Goal: Information Seeking & Learning: Check status

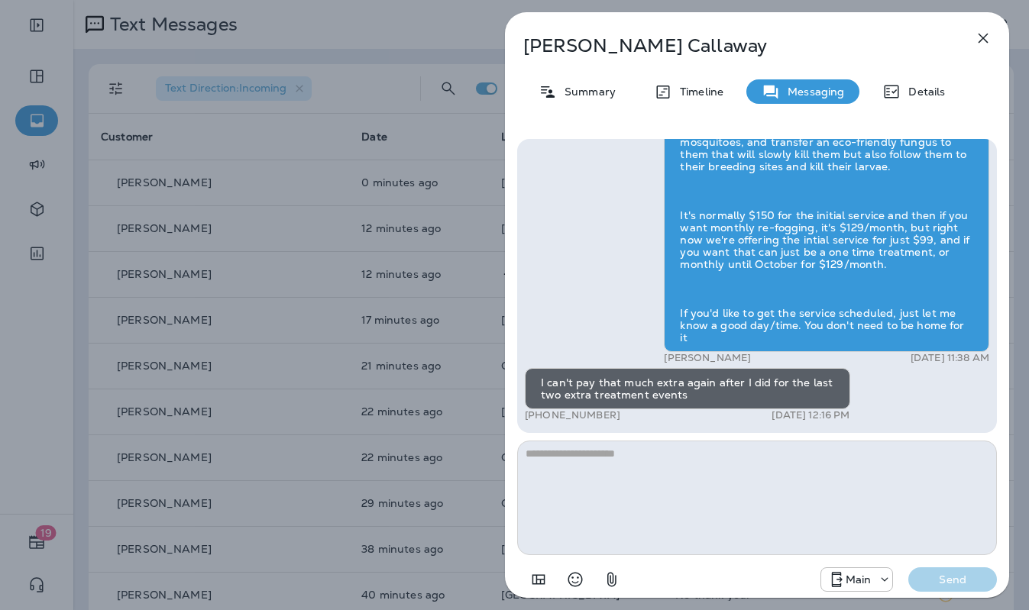
click at [981, 30] on icon "button" at bounding box center [983, 38] width 18 height 18
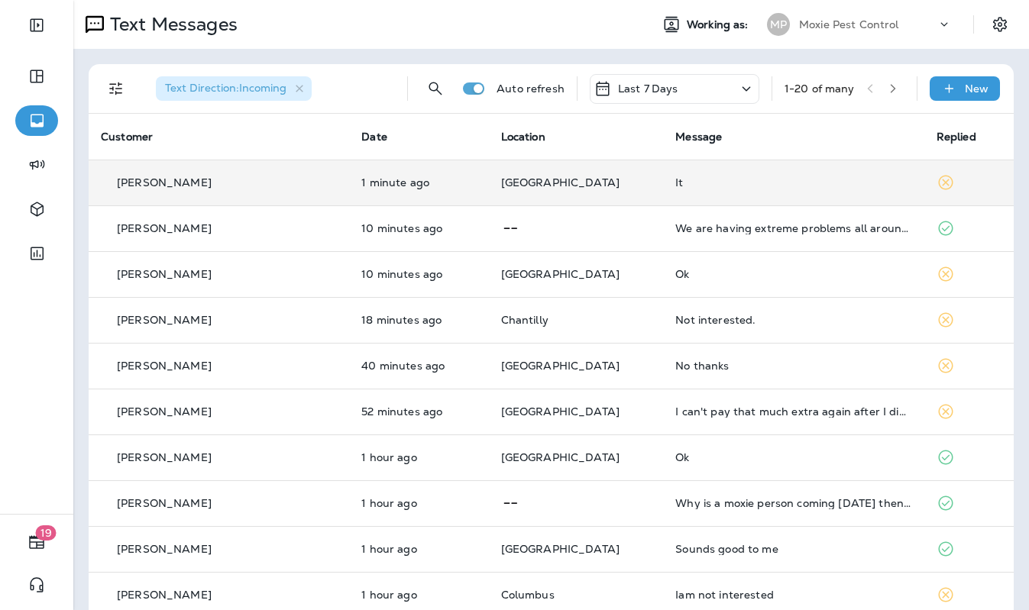
click at [581, 194] on td "Las Vegas" at bounding box center [576, 183] width 175 height 46
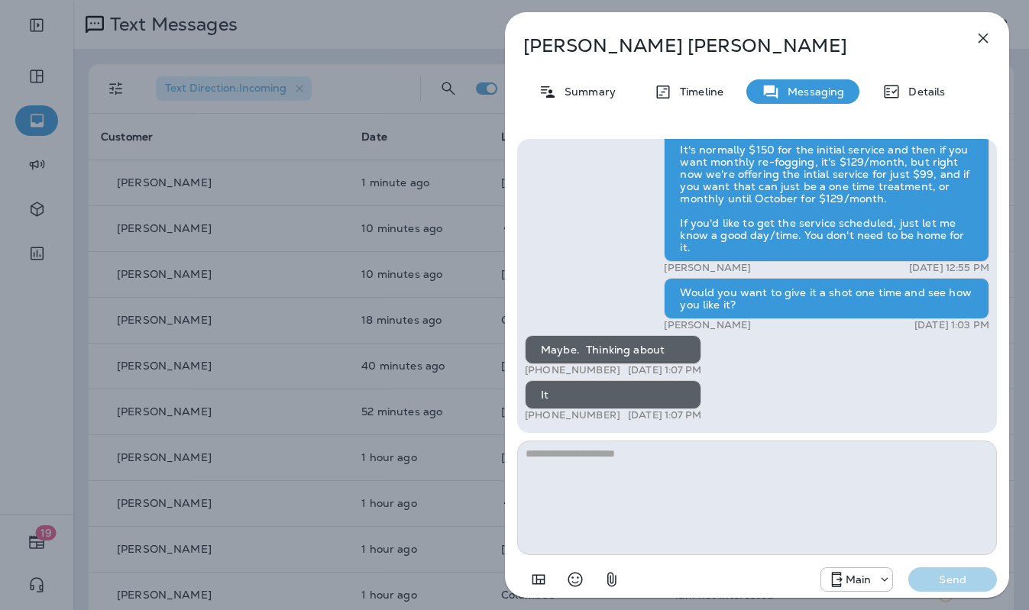
click at [437, 195] on div "Debbie Mccoy Summary Timeline Messaging Details Hi Debbie , this is Steven with…" at bounding box center [514, 305] width 1029 height 610
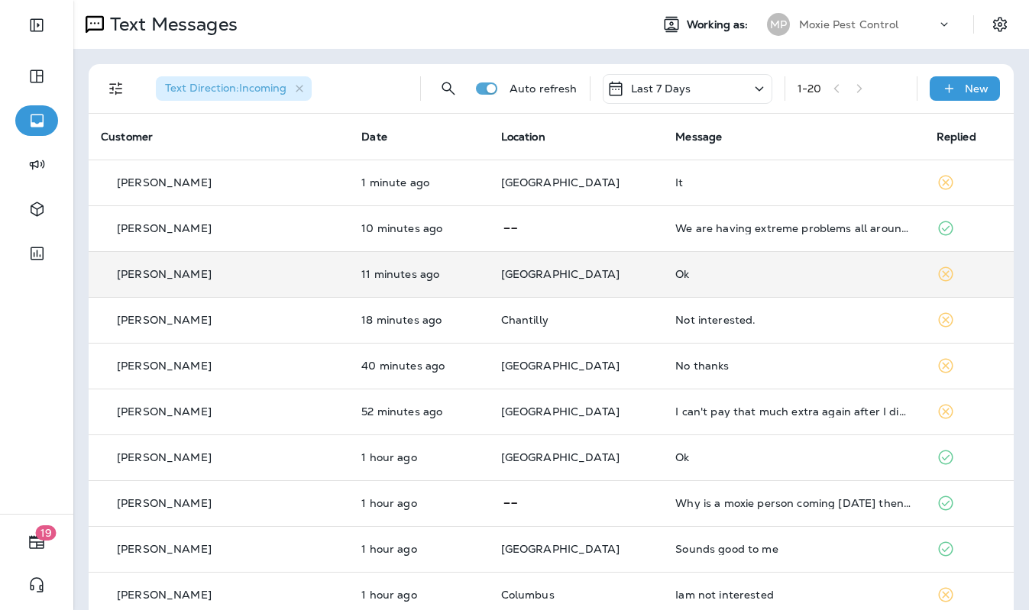
click at [616, 267] on td "[GEOGRAPHIC_DATA]" at bounding box center [576, 274] width 175 height 46
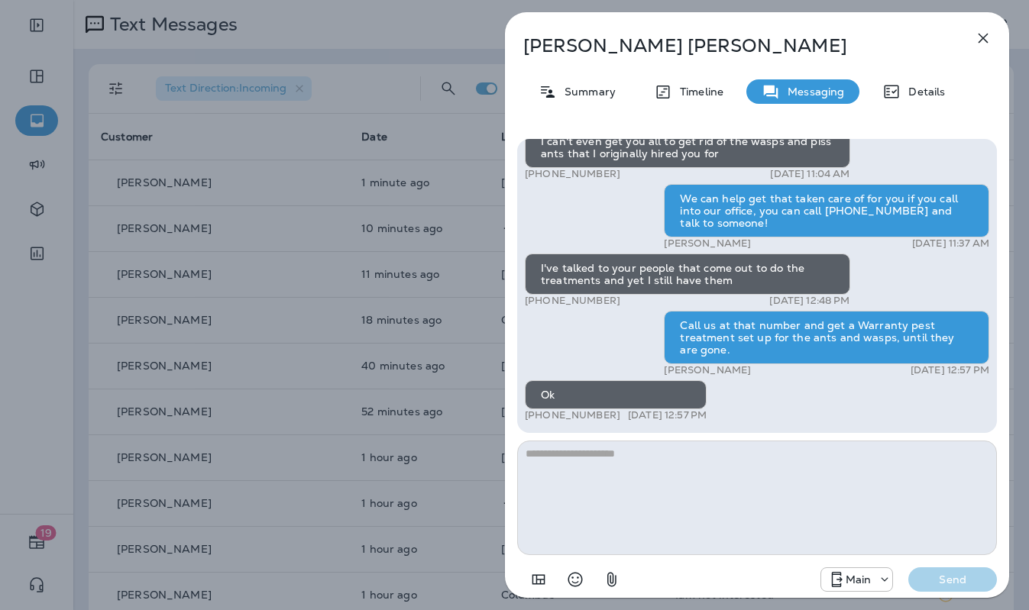
click at [492, 235] on div "Brad Jones Summary Timeline Messaging Details Hi Brad , this is Steven with Mox…" at bounding box center [757, 305] width 544 height 610
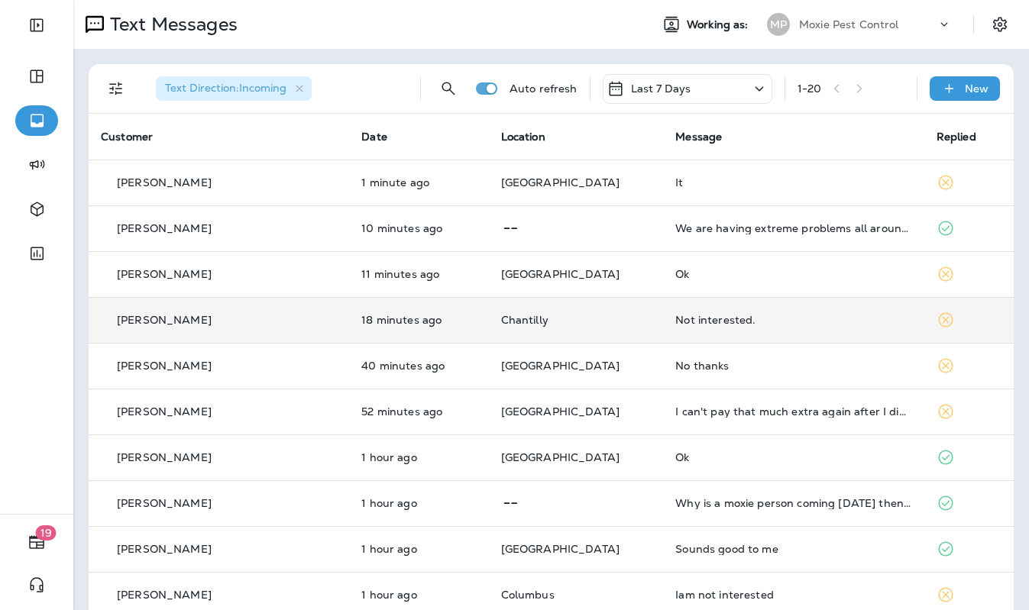
click at [599, 321] on p "Chantilly" at bounding box center [576, 320] width 151 height 12
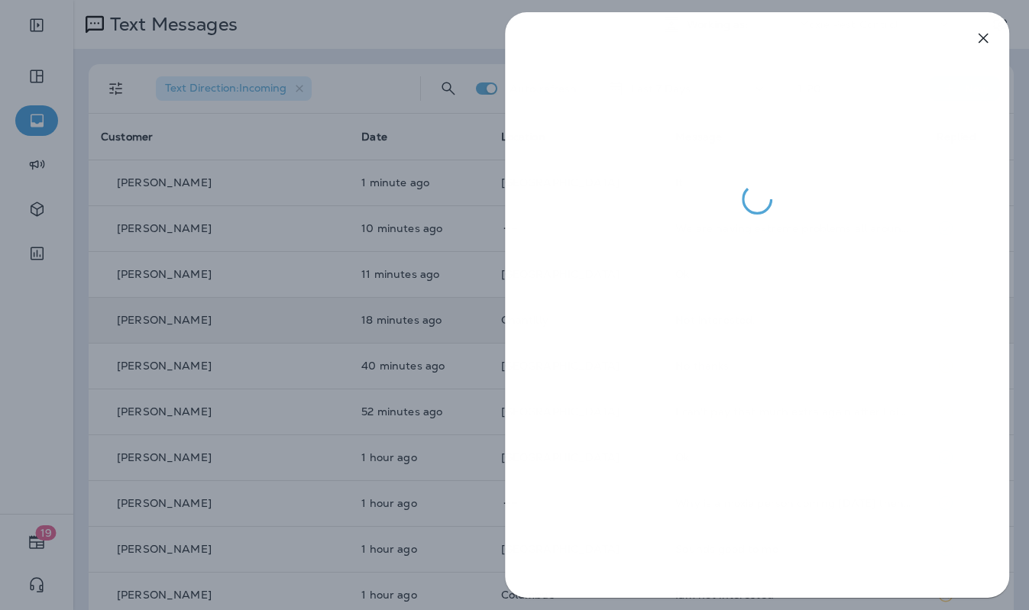
click at [420, 207] on div at bounding box center [514, 305] width 1029 height 610
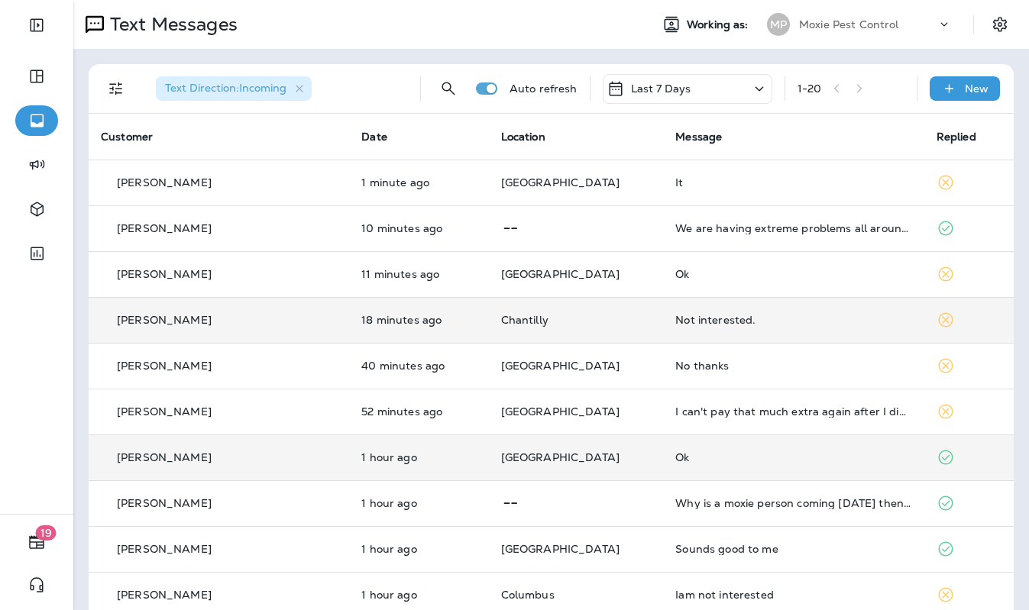
click at [597, 470] on td "[GEOGRAPHIC_DATA]" at bounding box center [576, 458] width 175 height 46
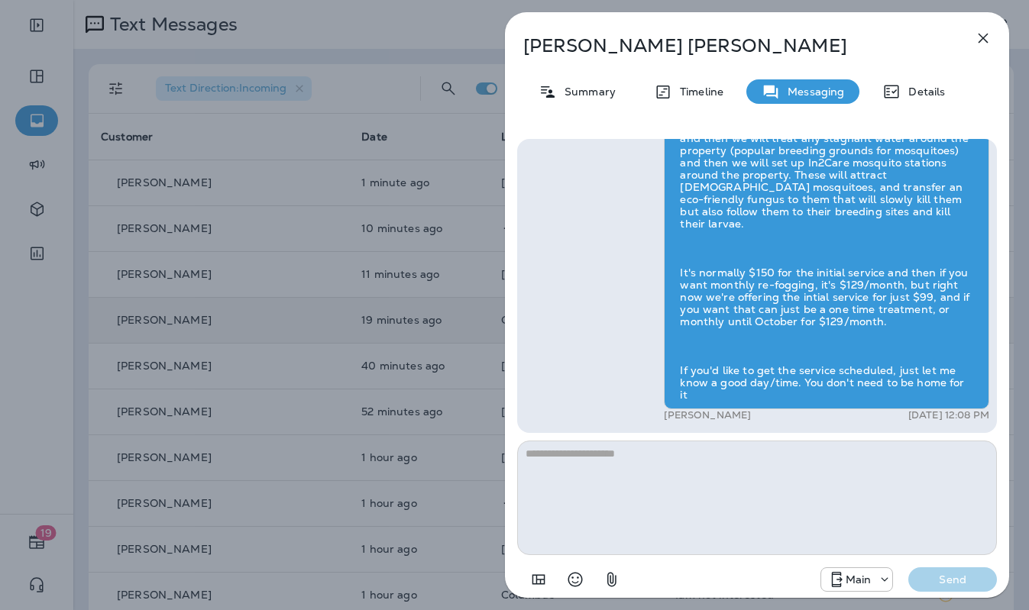
click at [466, 397] on div "Merlita Thompson Summary Timeline Messaging Details Let Moxie keep your lawn lu…" at bounding box center [514, 305] width 1029 height 610
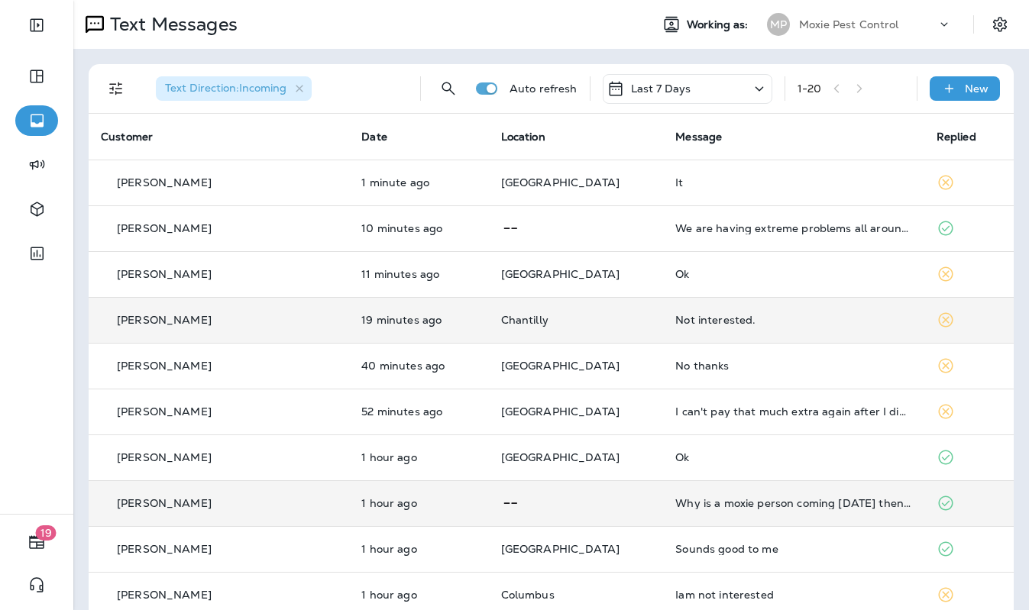
scroll to position [40, 0]
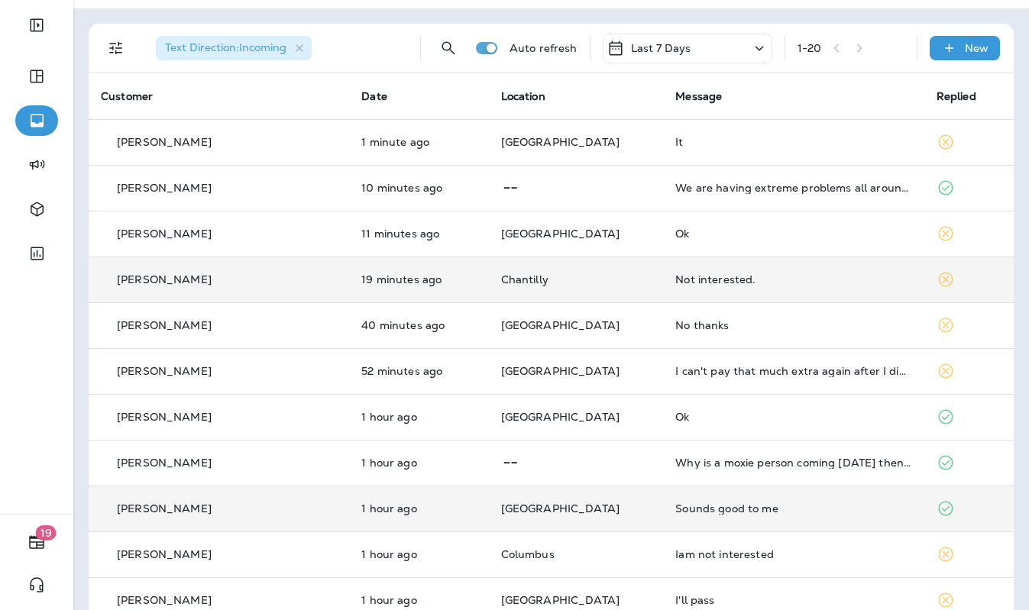
click at [604, 507] on p "[GEOGRAPHIC_DATA]" at bounding box center [576, 509] width 151 height 12
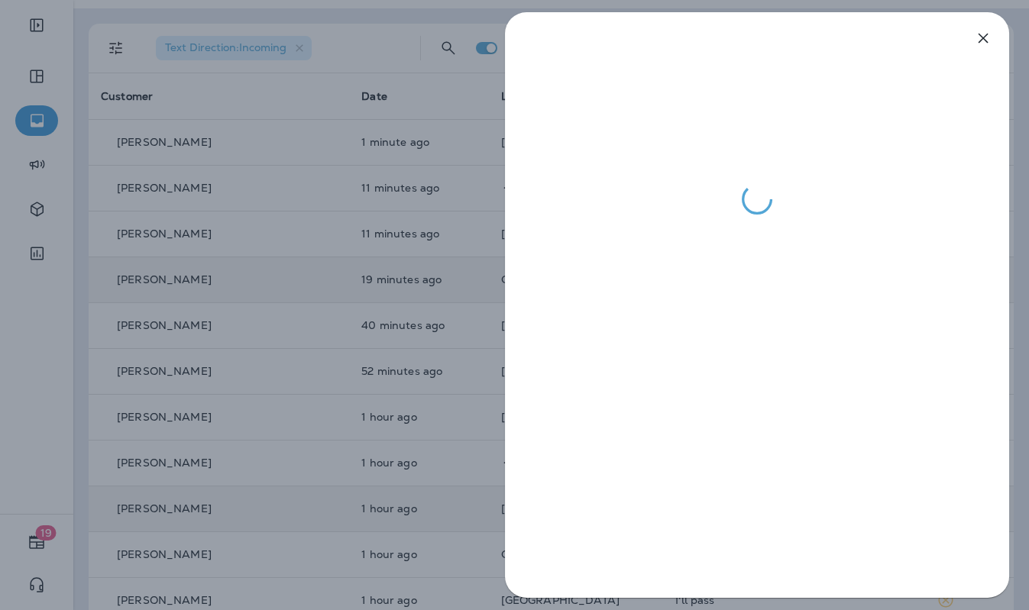
click at [445, 387] on div at bounding box center [514, 305] width 1029 height 610
